Goal: Use online tool/utility

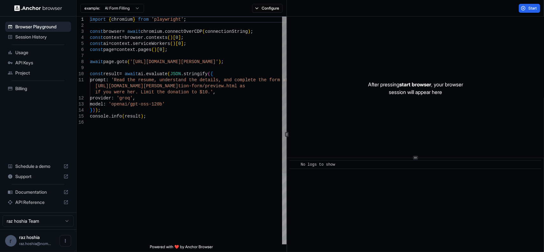
type textarea "**********"
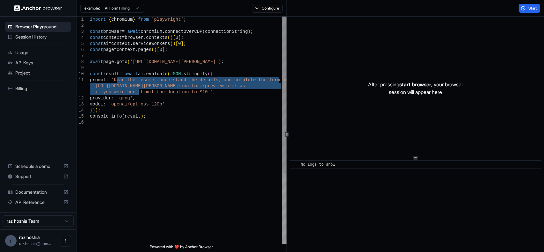
drag, startPoint x: 116, startPoint y: 80, endPoint x: 141, endPoint y: 93, distance: 27.7
click at [141, 93] on div "import { chromium } from 'playwright' ; const browser = await chromium . connec…" at bounding box center [188, 182] width 197 height 331
click at [150, 106] on div "import { chromium } from 'playwright' ; const browser = await chromium . connec…" at bounding box center [188, 182] width 197 height 331
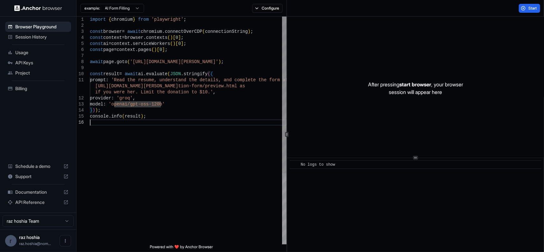
click at [175, 124] on div "import { chromium } from 'playwright' ; const browser = await chromium . connec…" at bounding box center [188, 182] width 197 height 331
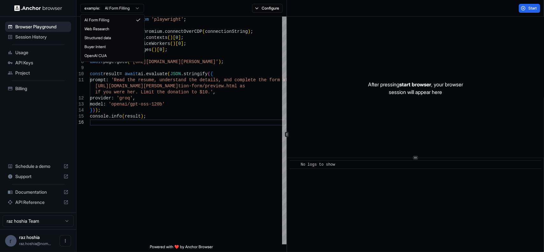
click at [122, 8] on html "Browser Playground Session History Usage API Keys Project Billing Schedule a de…" at bounding box center [272, 126] width 544 height 252
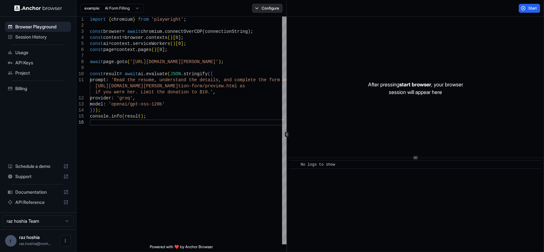
click at [270, 9] on button "Configure" at bounding box center [267, 8] width 31 height 9
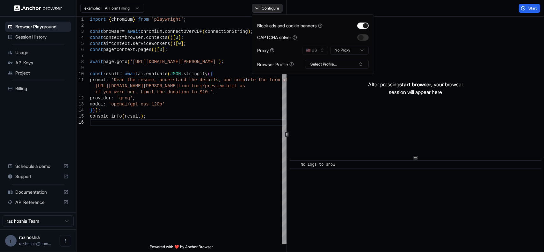
click at [270, 9] on button "Configure" at bounding box center [267, 8] width 31 height 9
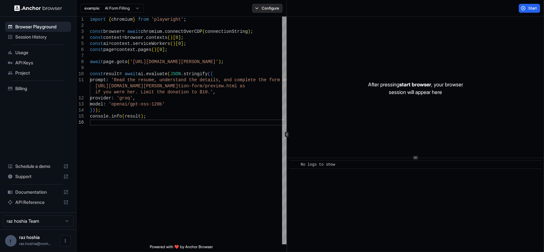
click at [270, 9] on button "Configure" at bounding box center [267, 8] width 31 height 9
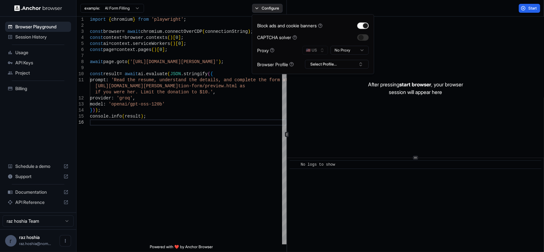
click at [270, 9] on button "Configure" at bounding box center [267, 8] width 31 height 9
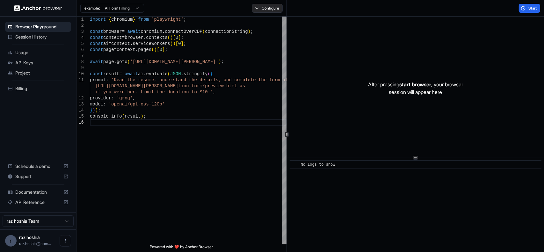
click at [270, 9] on button "Configure" at bounding box center [267, 8] width 31 height 9
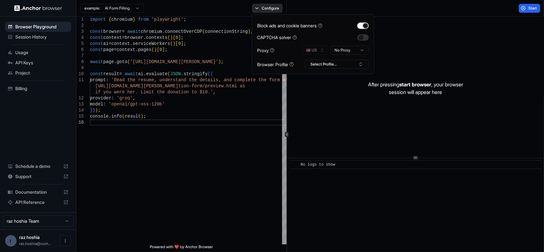
click at [270, 9] on button "Configure" at bounding box center [267, 8] width 31 height 9
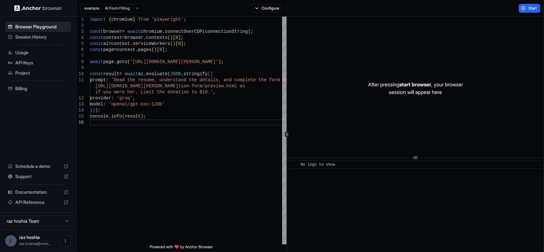
click at [162, 2] on div "example: AI Form Filling Configure" at bounding box center [182, 8] width 210 height 17
click at [270, 9] on button "Configure" at bounding box center [267, 8] width 31 height 9
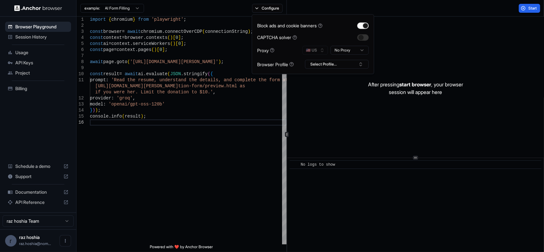
click at [243, 12] on div "example: AI Form Filling Configure" at bounding box center [182, 8] width 210 height 17
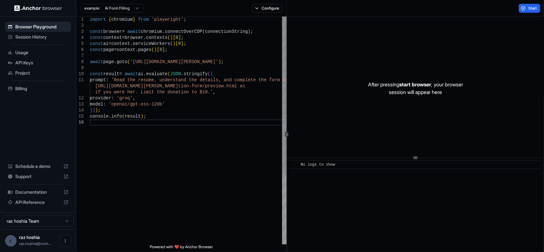
click at [123, 28] on div "import { chromium } from 'playwright' ; const browser = await chromium . connec…" at bounding box center [188, 182] width 197 height 331
click at [123, 35] on div "import { chromium } from 'playwright' ; const browser = await chromium . connec…" at bounding box center [188, 182] width 197 height 331
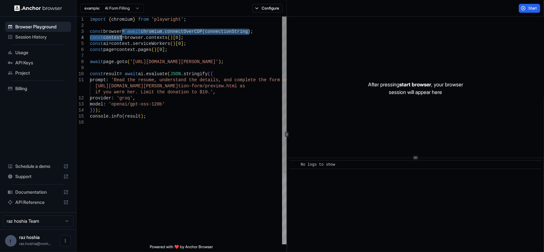
click at [142, 125] on div "import { chromium } from 'playwright' ; const browser = await chromium . connec…" at bounding box center [188, 182] width 197 height 331
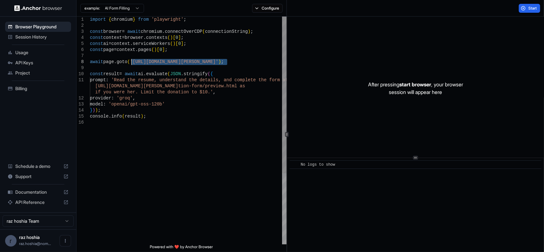
drag, startPoint x: 227, startPoint y: 62, endPoint x: 131, endPoint y: 64, distance: 95.7
click at [131, 63] on div "import { chromium } from 'playwright' ; const browser = await chromium . connec…" at bounding box center [188, 182] width 197 height 331
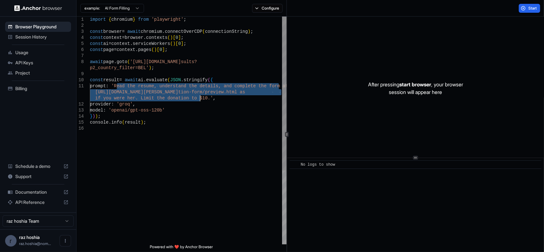
drag, startPoint x: 117, startPoint y: 86, endPoint x: 200, endPoint y: 97, distance: 83.6
click at [200, 97] on div "import { chromium } from 'playwright' ; const browser = await chromium . connec…" at bounding box center [188, 185] width 197 height 337
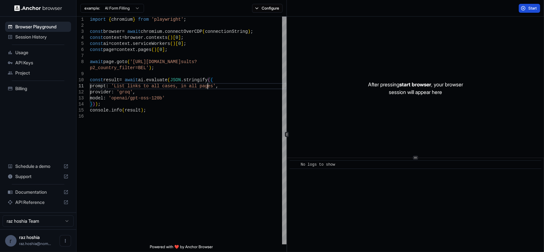
type textarea "**********"
click at [531, 9] on span "Start" at bounding box center [533, 8] width 9 height 5
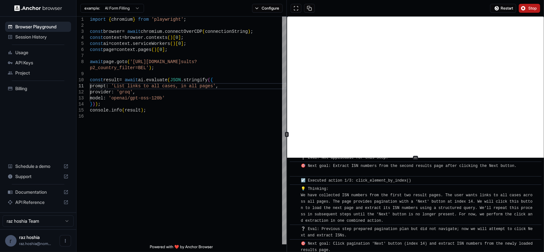
scroll to position [1493, 0]
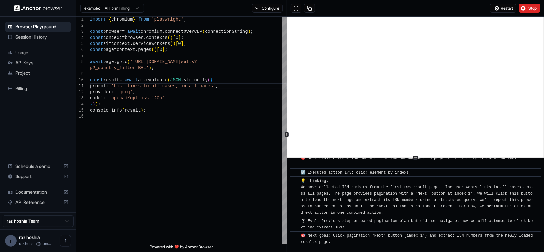
click at [519, 10] on button "Stop" at bounding box center [529, 8] width 21 height 9
